Goal: Task Accomplishment & Management: Manage account settings

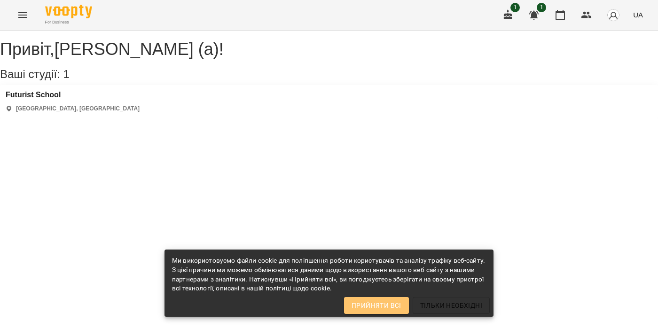
click at [384, 305] on span "Прийняти всі" at bounding box center [377, 305] width 50 height 11
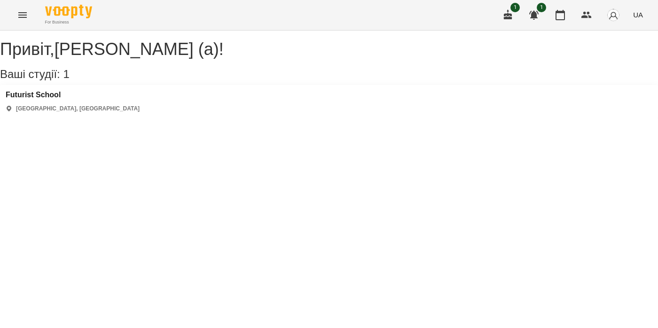
click at [88, 111] on div "[GEOGRAPHIC_DATA] [GEOGRAPHIC_DATA], [GEOGRAPHIC_DATA]" at bounding box center [329, 101] width 658 height 33
click at [69, 99] on h3 "Futurist School" at bounding box center [73, 95] width 134 height 8
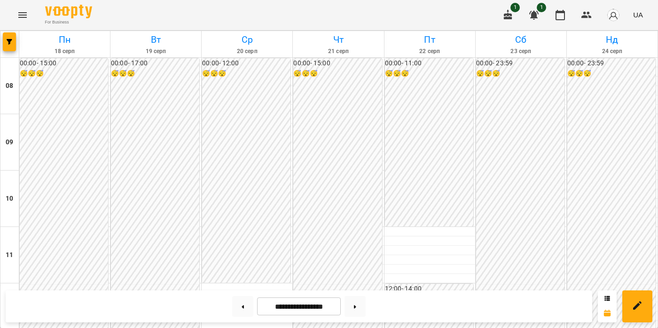
click at [530, 15] on icon "button" at bounding box center [533, 14] width 11 height 11
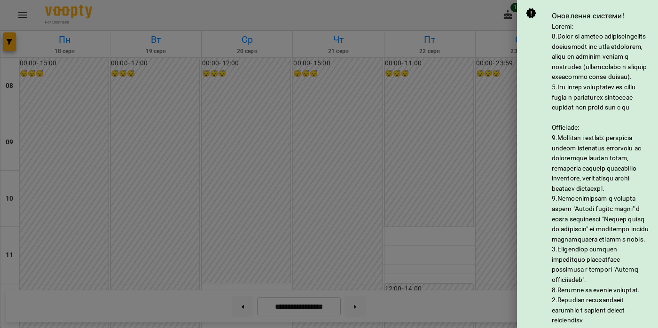
click at [500, 36] on div at bounding box center [329, 164] width 658 height 328
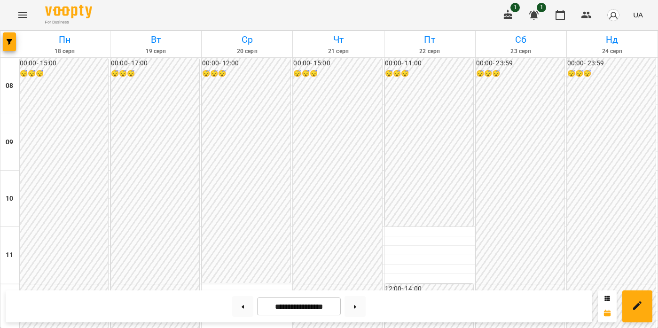
click at [510, 11] on icon "button" at bounding box center [508, 14] width 11 height 11
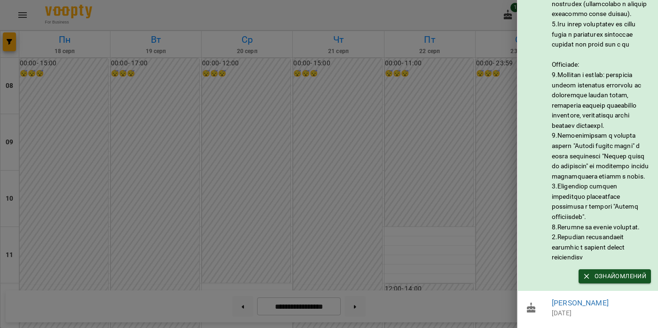
scroll to position [84, 0]
click at [607, 276] on span "Ознайомлений" at bounding box center [614, 276] width 63 height 10
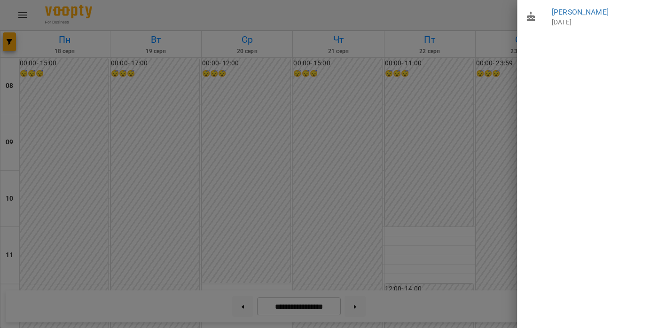
scroll to position [0, 0]
click at [483, 110] on div at bounding box center [329, 164] width 658 height 328
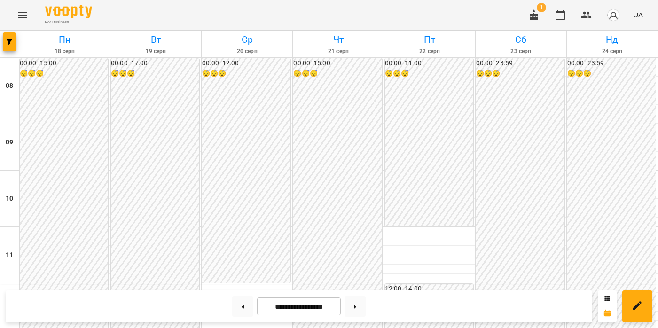
click at [539, 10] on span "1" at bounding box center [541, 7] width 9 height 9
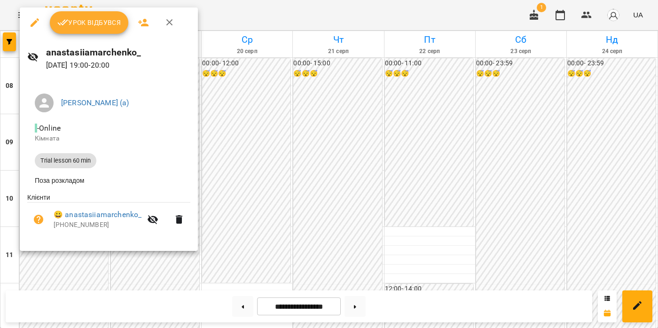
click at [106, 54] on h6 "anastasiiamarchenko_" at bounding box center [118, 52] width 144 height 15
click at [72, 213] on link "😀 anastasiiamarchenko_" at bounding box center [98, 214] width 88 height 11
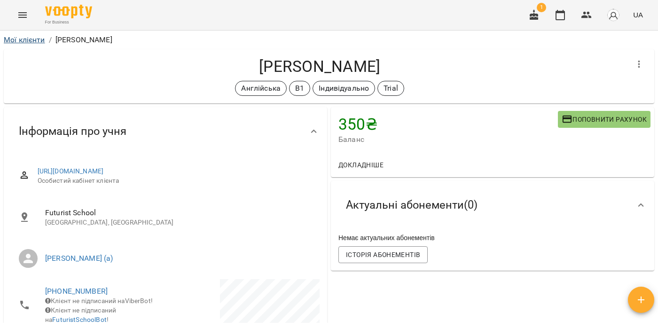
click at [23, 37] on link "Мої клієнти" at bounding box center [24, 39] width 41 height 9
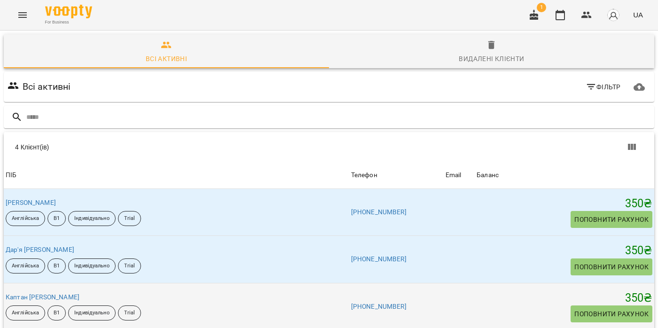
scroll to position [107, 0]
